Goal: Find specific page/section: Find specific page/section

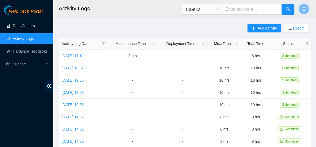
click at [27, 27] on link "Data Centers" at bounding box center [24, 26] width 22 height 4
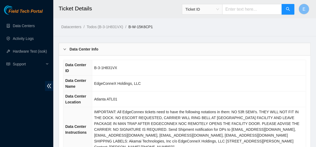
click at [68, 46] on div at bounding box center [66, 49] width 6 height 6
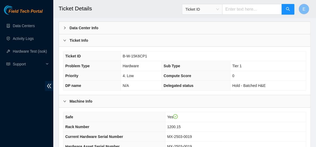
scroll to position [23, 0]
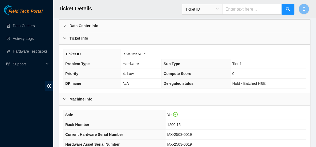
click at [80, 39] on b "Ticket Info" at bounding box center [79, 38] width 19 height 6
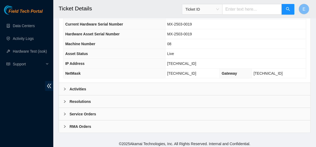
scroll to position [86, 0]
click at [105, 89] on div "Activities" at bounding box center [185, 89] width 252 height 12
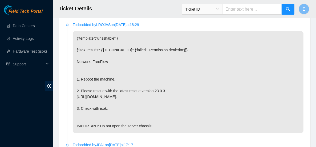
scroll to position [165, 0]
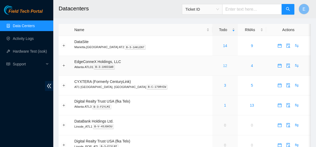
click at [223, 65] on link "12" at bounding box center [225, 66] width 4 height 4
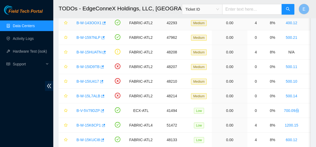
scroll to position [71, 0]
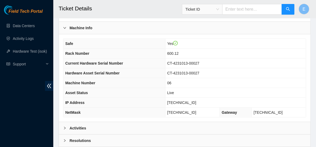
scroll to position [222, 0]
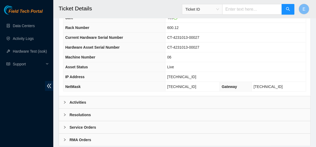
click at [171, 97] on div "Activities" at bounding box center [185, 103] width 252 height 12
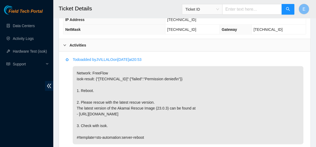
scroll to position [308, 0]
